Goal: Navigation & Orientation: Find specific page/section

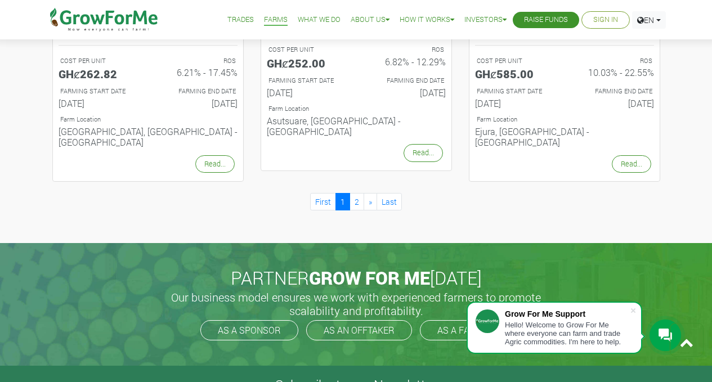
scroll to position [1272, 0]
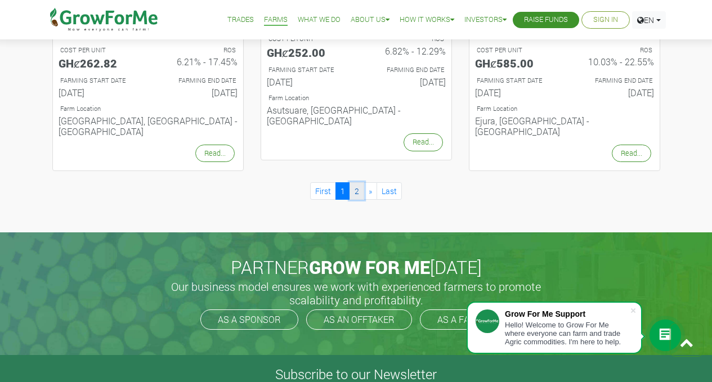
click at [354, 182] on link "2" at bounding box center [356, 190] width 15 height 17
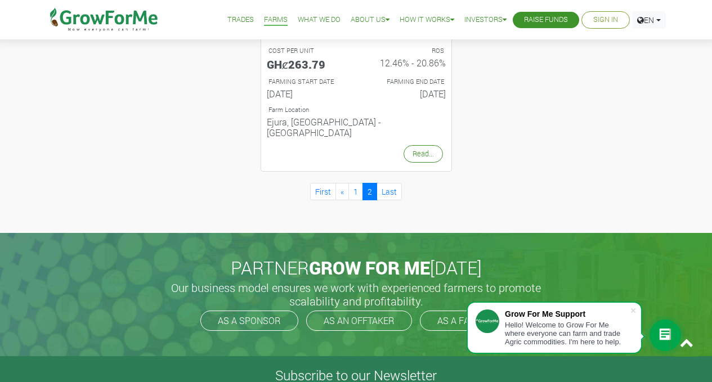
scroll to position [625, 0]
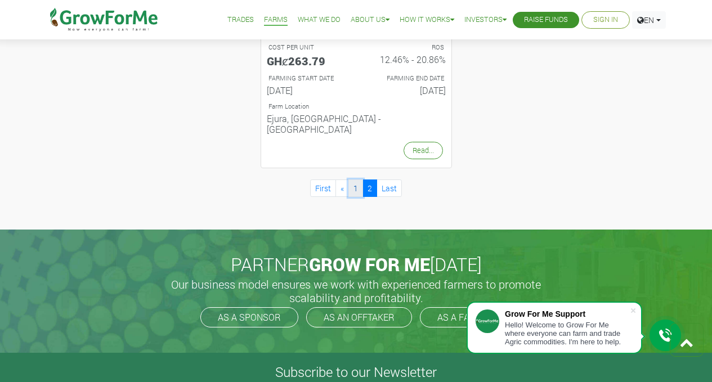
click at [356, 179] on link "1" at bounding box center [355, 187] width 15 height 17
